Goal: Task Accomplishment & Management: Manage account settings

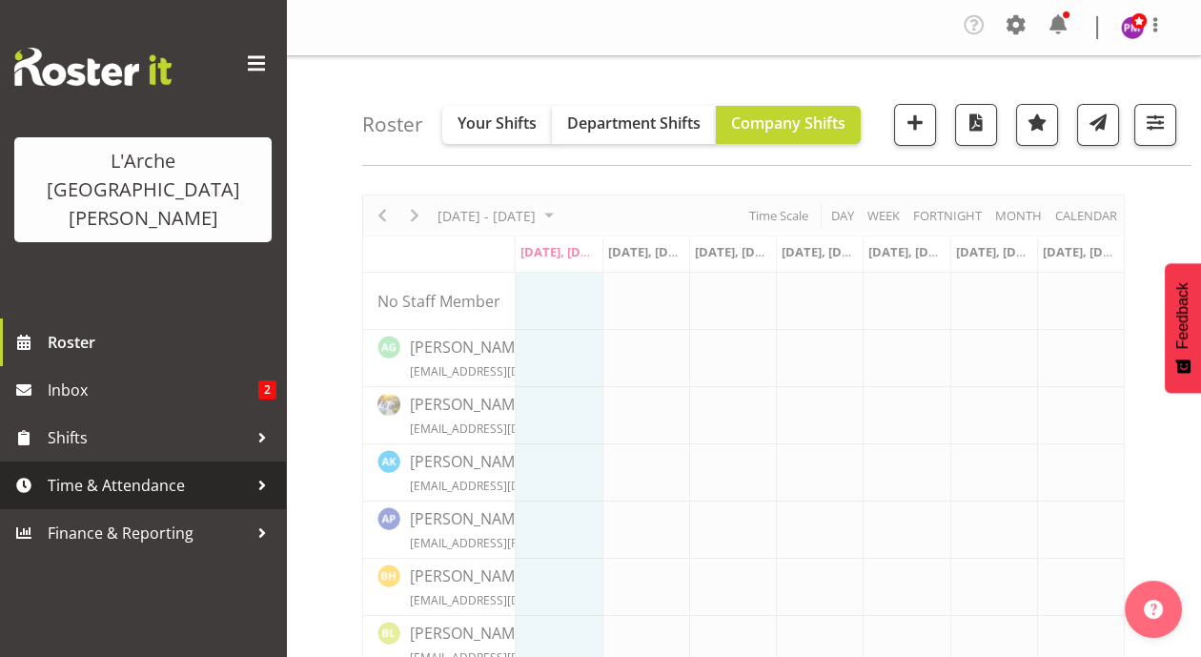
click at [133, 471] on span "Time & Attendance" at bounding box center [148, 485] width 200 height 29
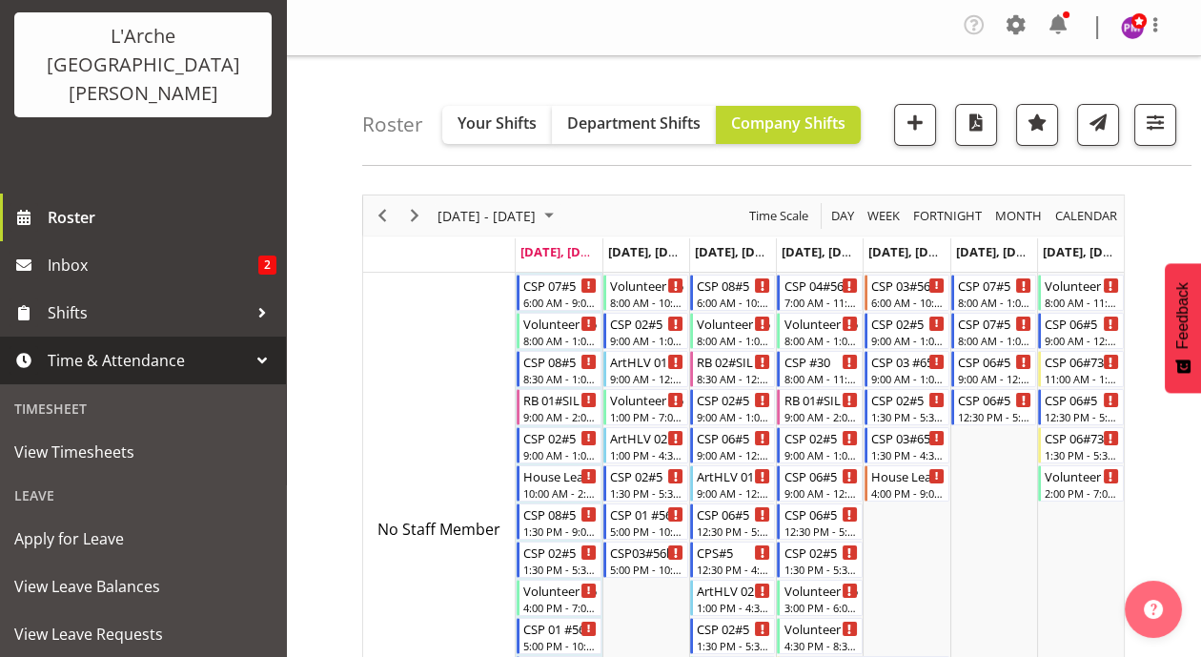
scroll to position [168, 0]
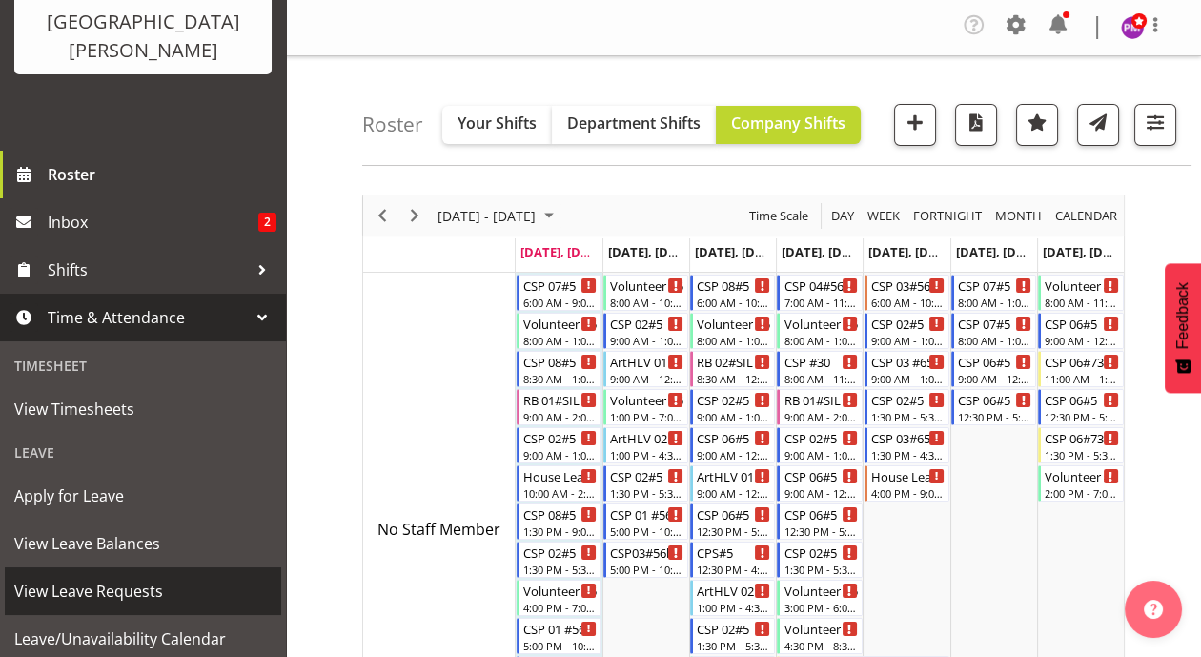
click at [152, 577] on span "View Leave Requests" at bounding box center [142, 591] width 257 height 29
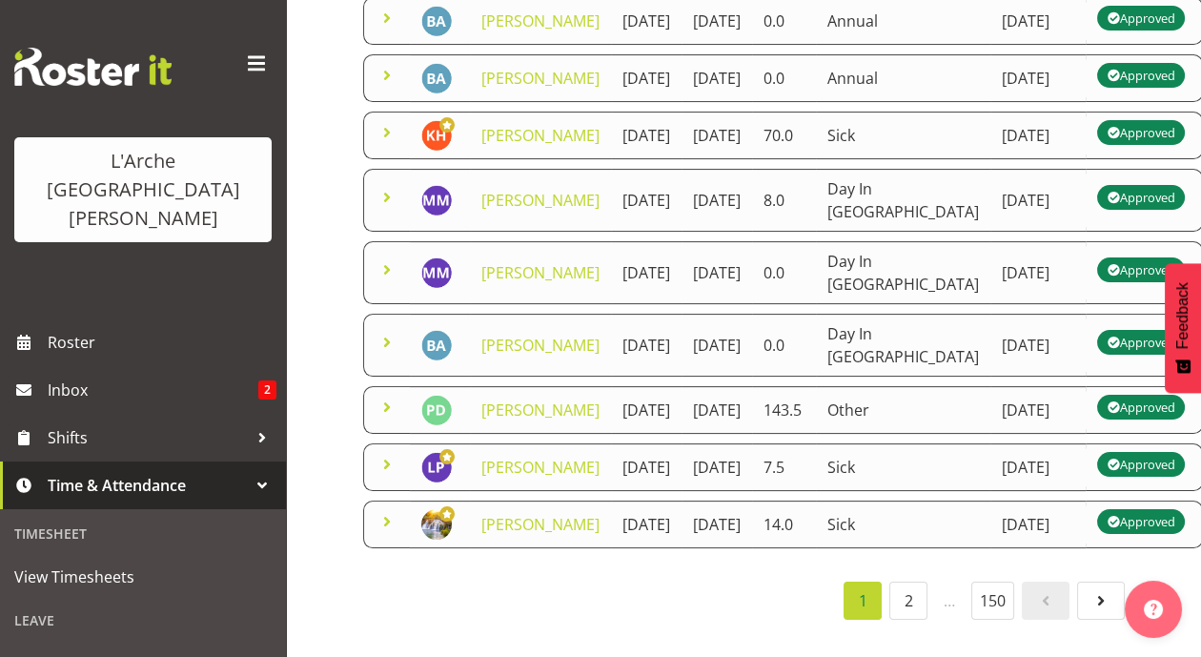
scroll to position [829, 0]
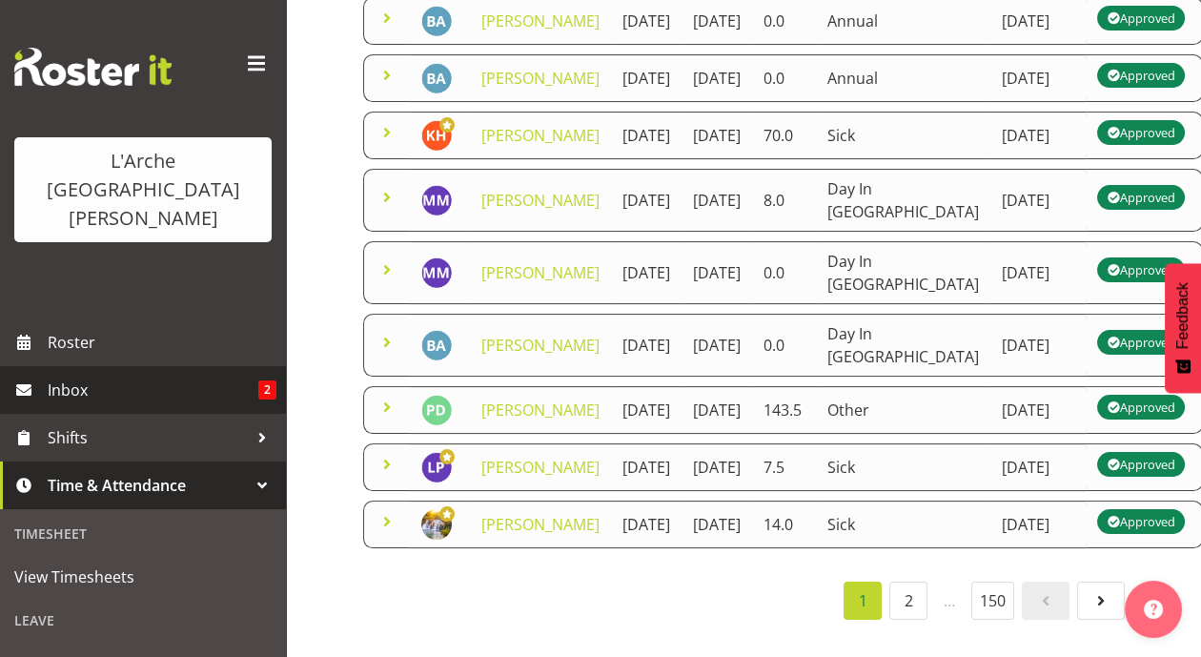
click at [90, 376] on span "Inbox" at bounding box center [153, 390] width 211 height 29
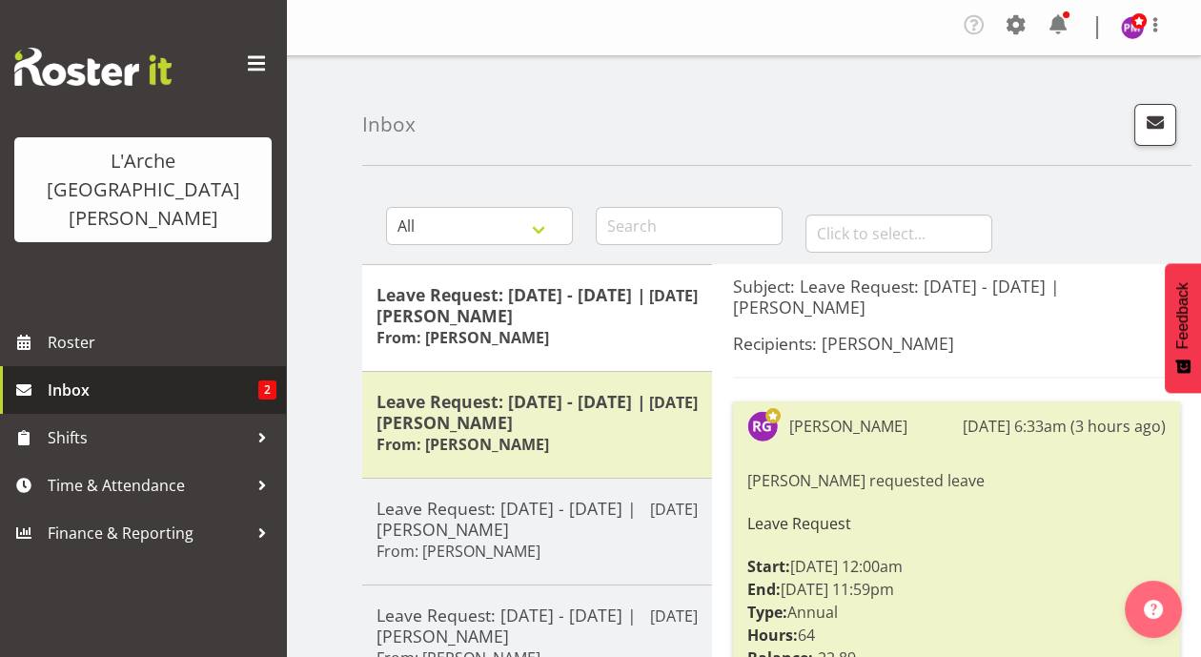
click at [135, 376] on span "Inbox" at bounding box center [153, 390] width 211 height 29
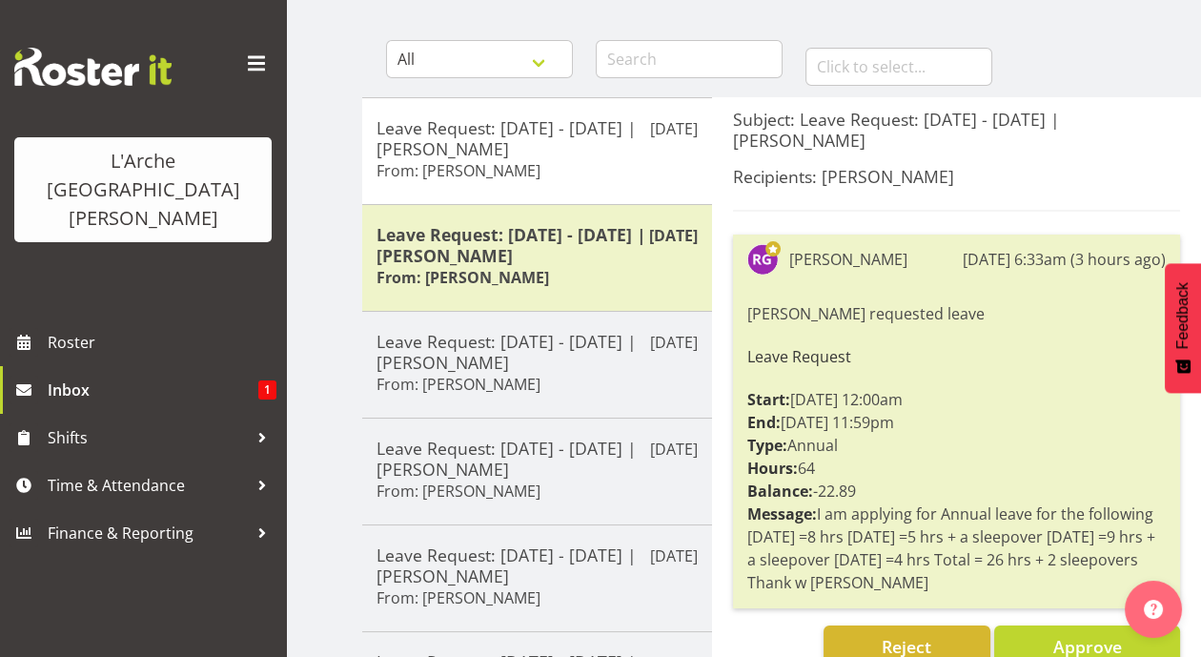
scroll to position [177, 0]
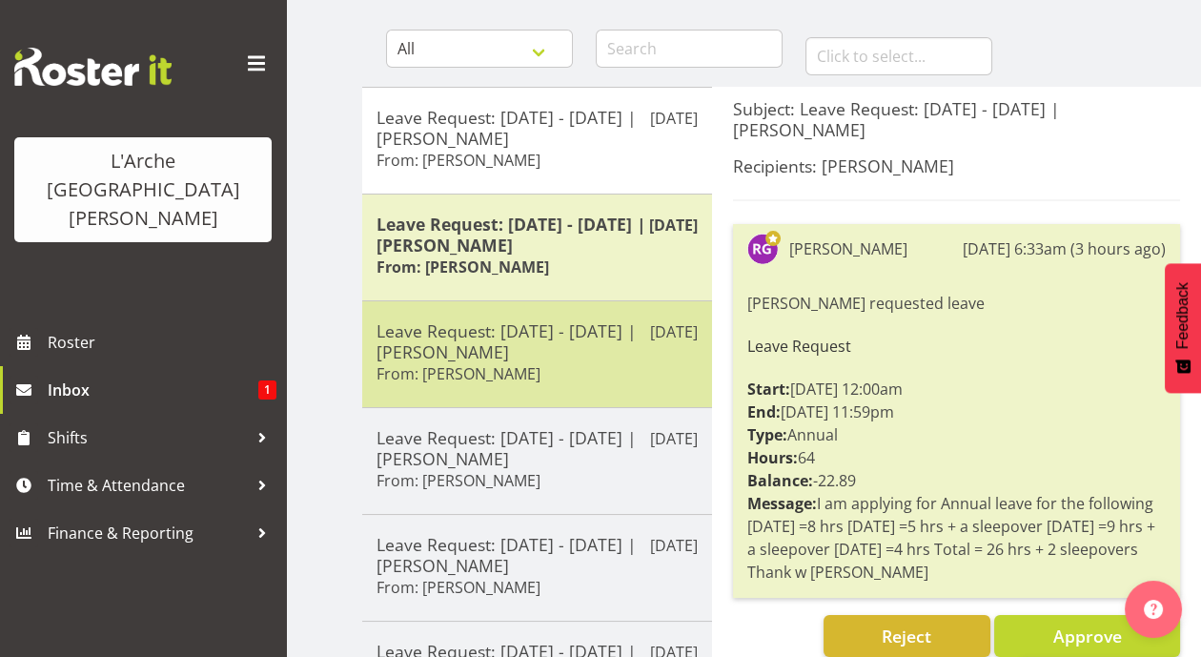
click at [520, 346] on h5 "Leave Request: 30/08/25 - 30/08/25 | Bibi Ali" at bounding box center [537, 341] width 321 height 42
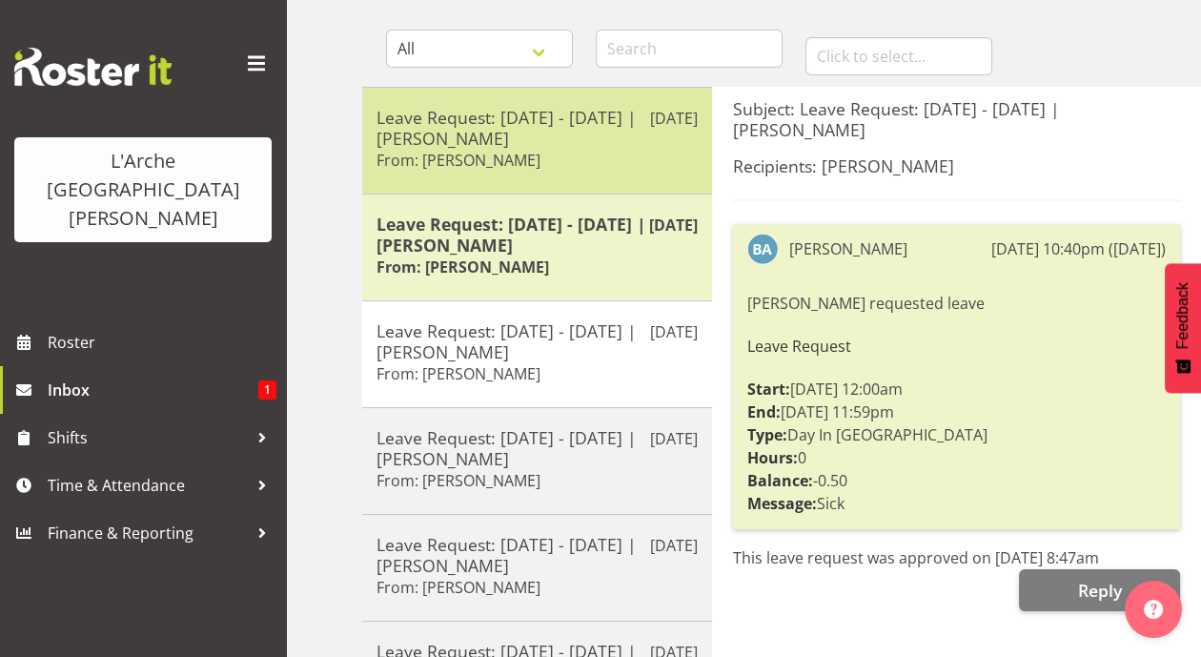
click at [600, 158] on div "Leave Request: 28/08/25 - 31/08/25 | Rob Goulton From: Rob Goulton" at bounding box center [537, 141] width 321 height 68
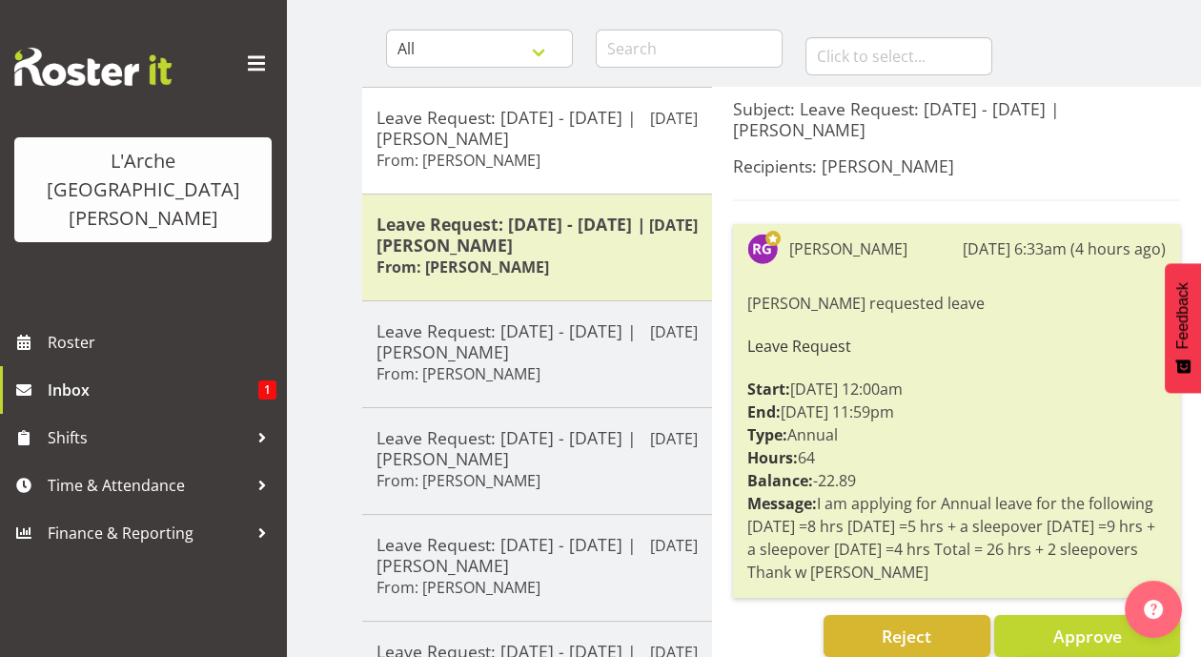
click at [886, 338] on h6 "Leave Request" at bounding box center [956, 345] width 418 height 17
click at [904, 447] on div "Rob Goulton requested leave Leave Request Start: 28/08/25 12:00am End: 31/08/25…" at bounding box center [956, 437] width 418 height 301
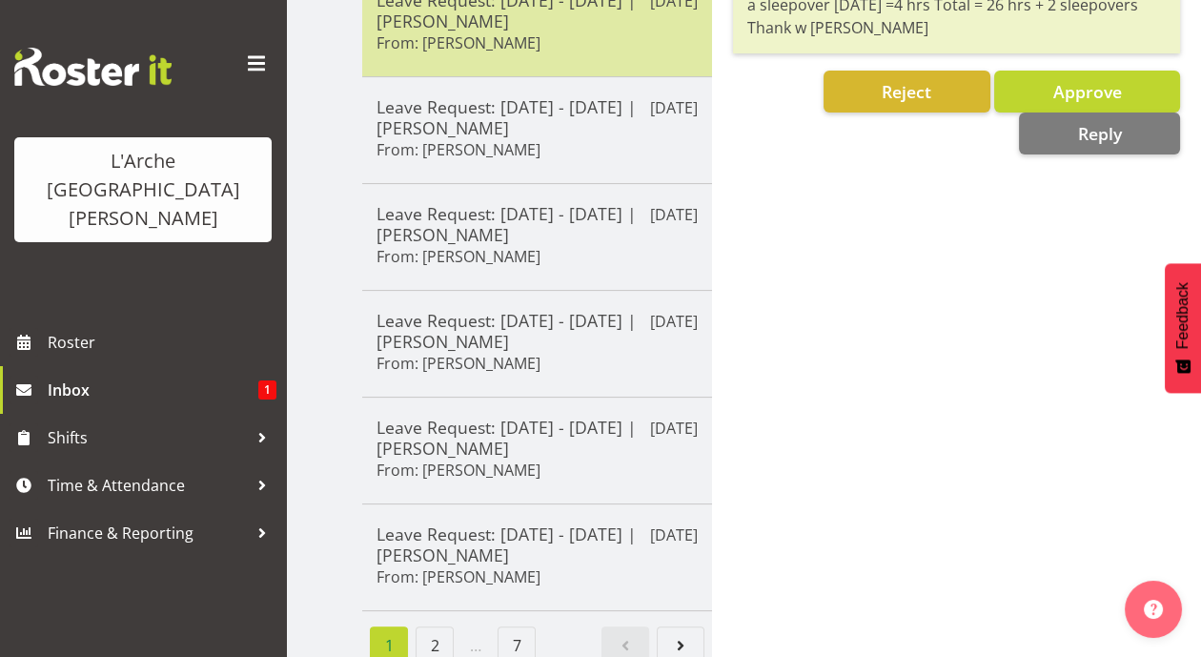
scroll to position [747, 0]
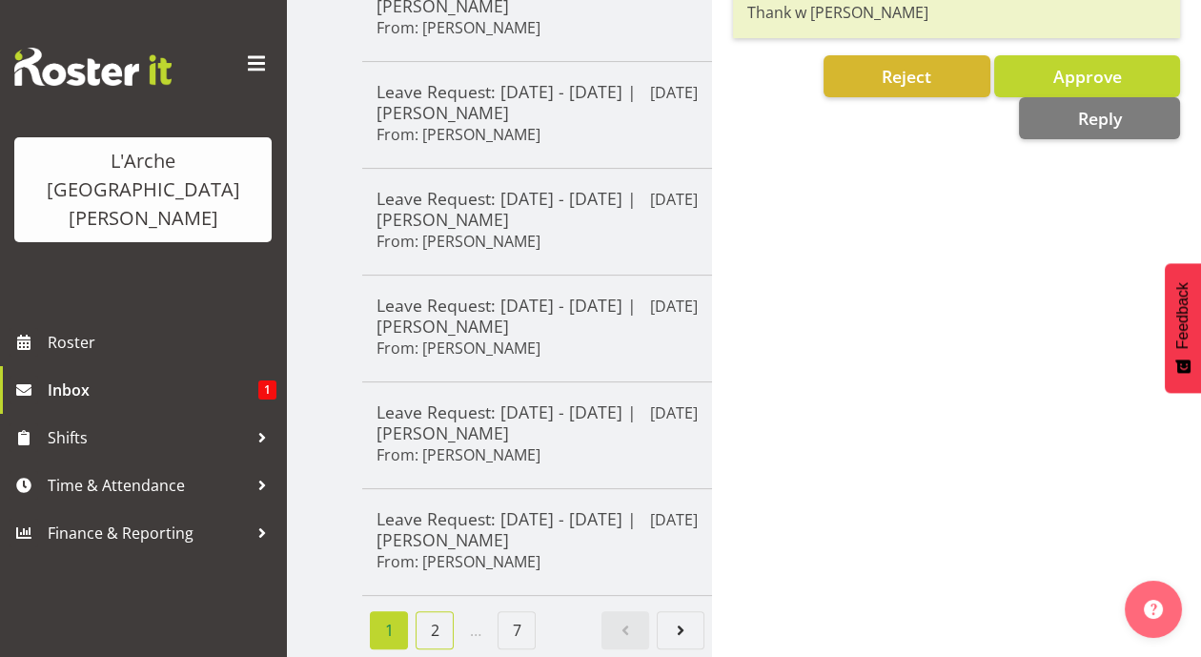
click at [429, 615] on link "2" at bounding box center [435, 630] width 38 height 38
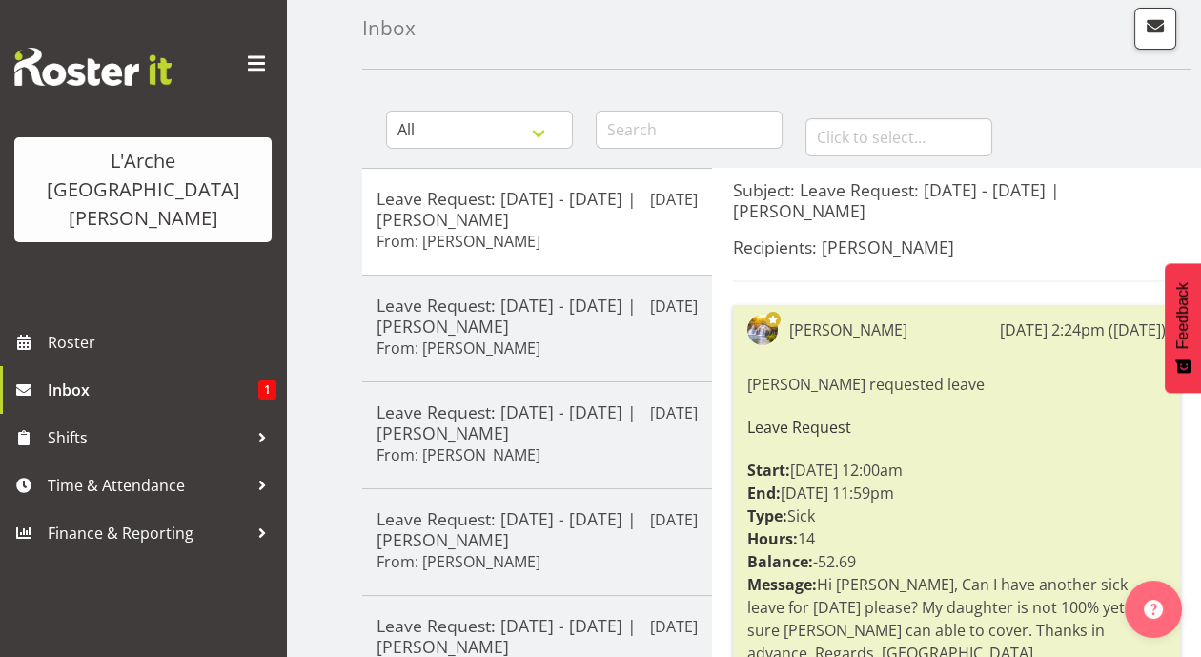
scroll to position [0, 0]
